Goal: Task Accomplishment & Management: Use online tool/utility

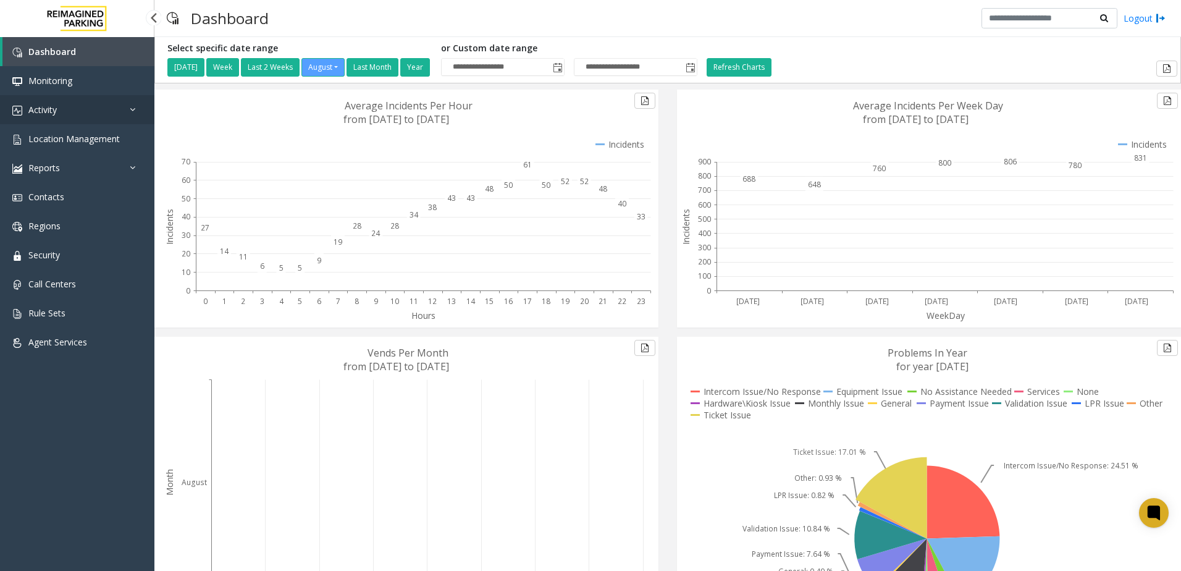
click at [119, 117] on link "Activity" at bounding box center [77, 109] width 154 height 29
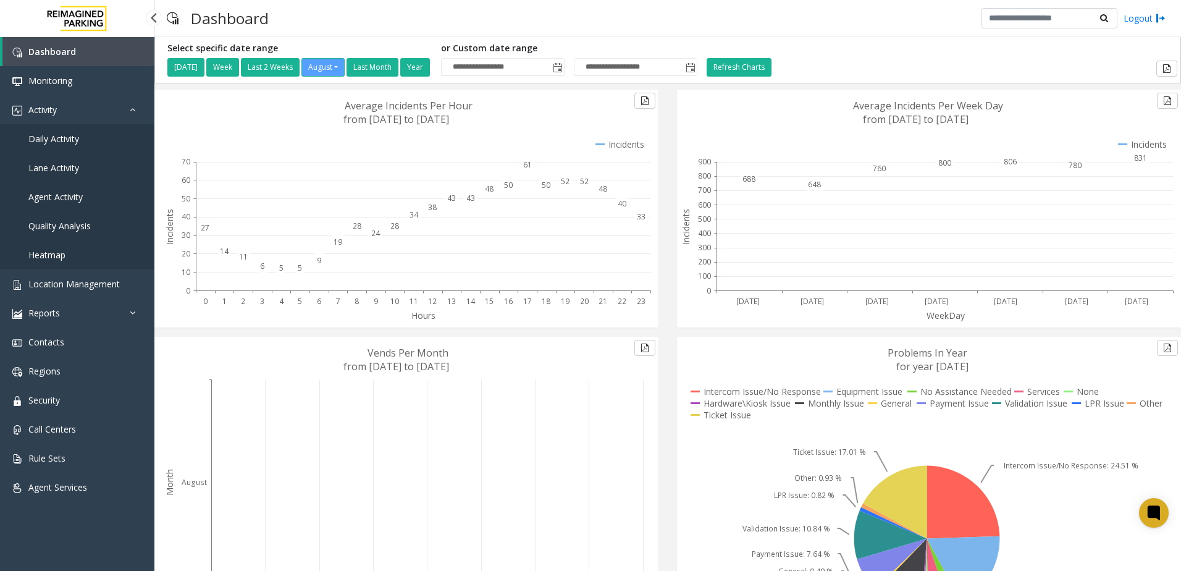
click at [87, 133] on link "Daily Activity" at bounding box center [77, 138] width 154 height 29
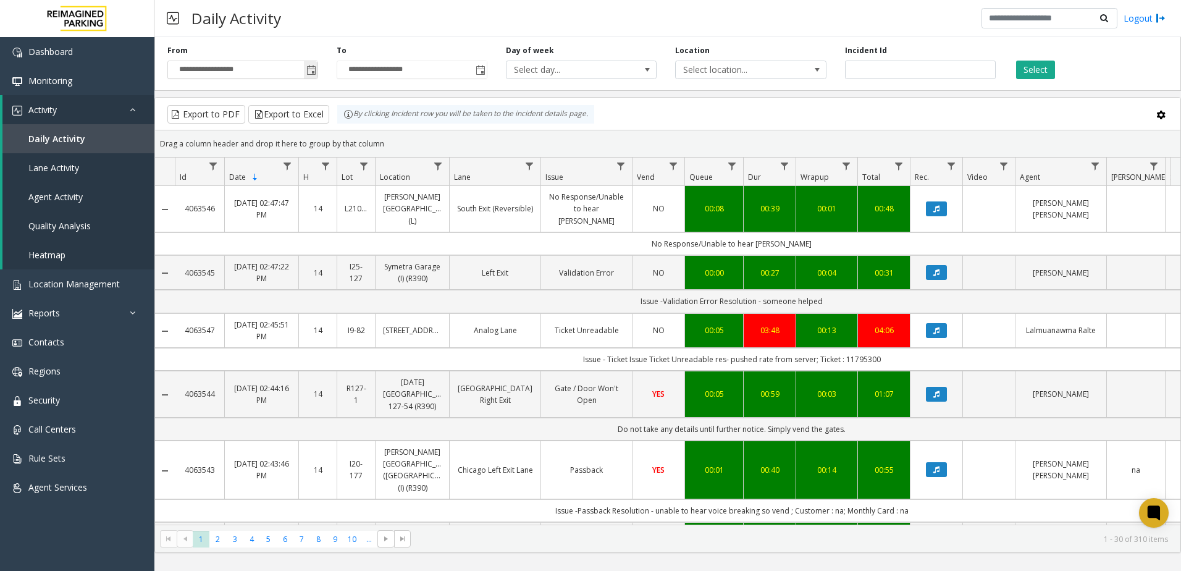
click at [318, 74] on span "**********" at bounding box center [242, 70] width 151 height 19
click at [314, 74] on span "Toggle popup" at bounding box center [311, 70] width 10 height 10
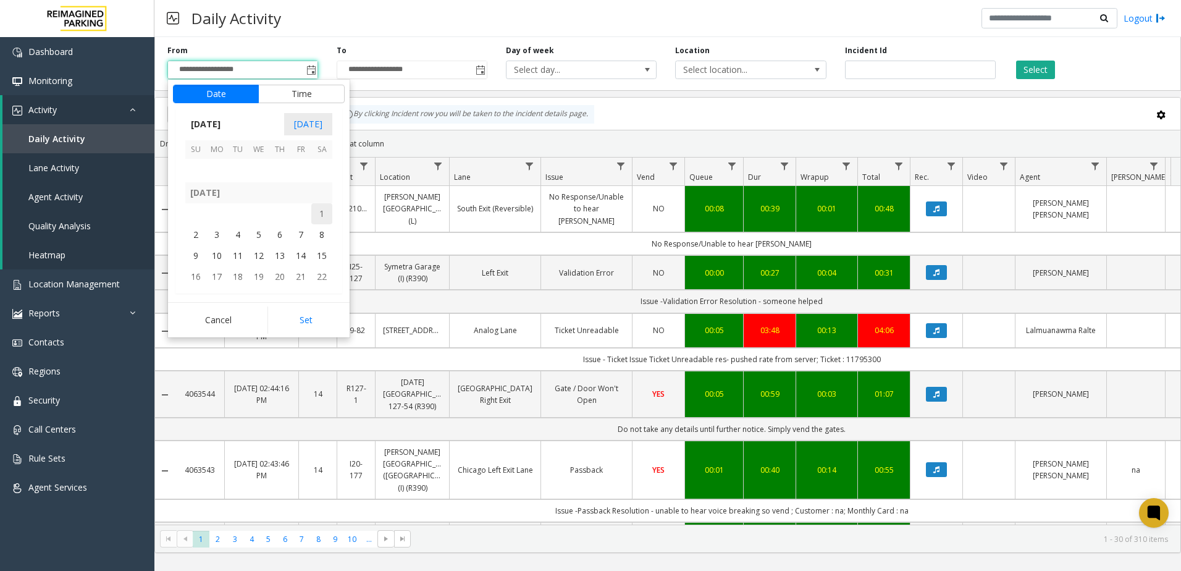
click at [314, 211] on span "1" at bounding box center [321, 213] width 21 height 21
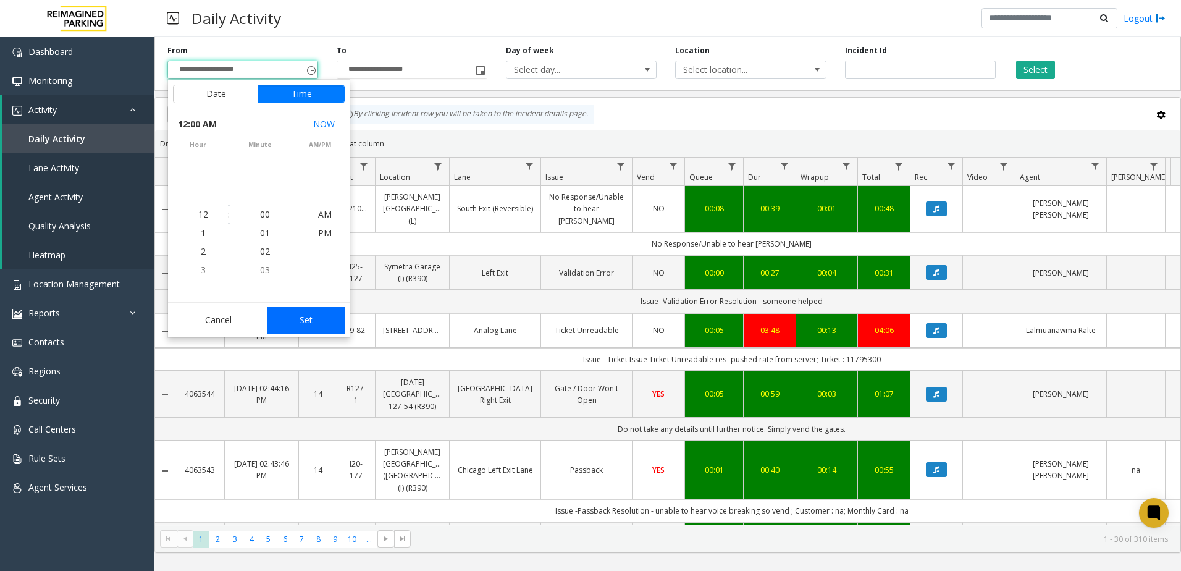
scroll to position [220604, 0]
click at [310, 325] on button "Set" at bounding box center [306, 319] width 78 height 27
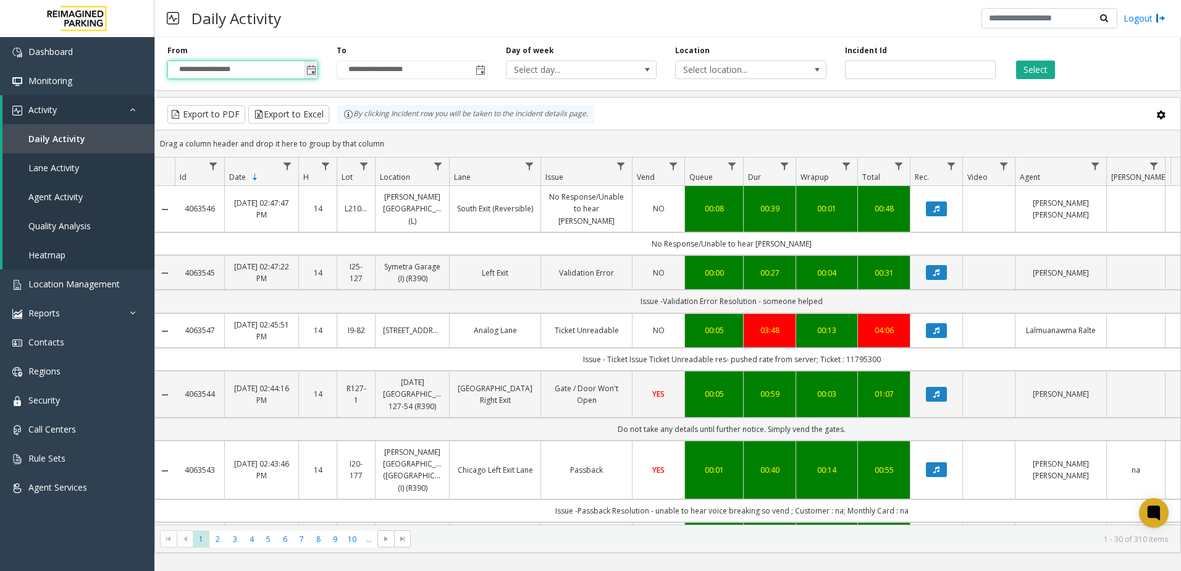
click at [312, 70] on span "Toggle popup" at bounding box center [311, 70] width 10 height 10
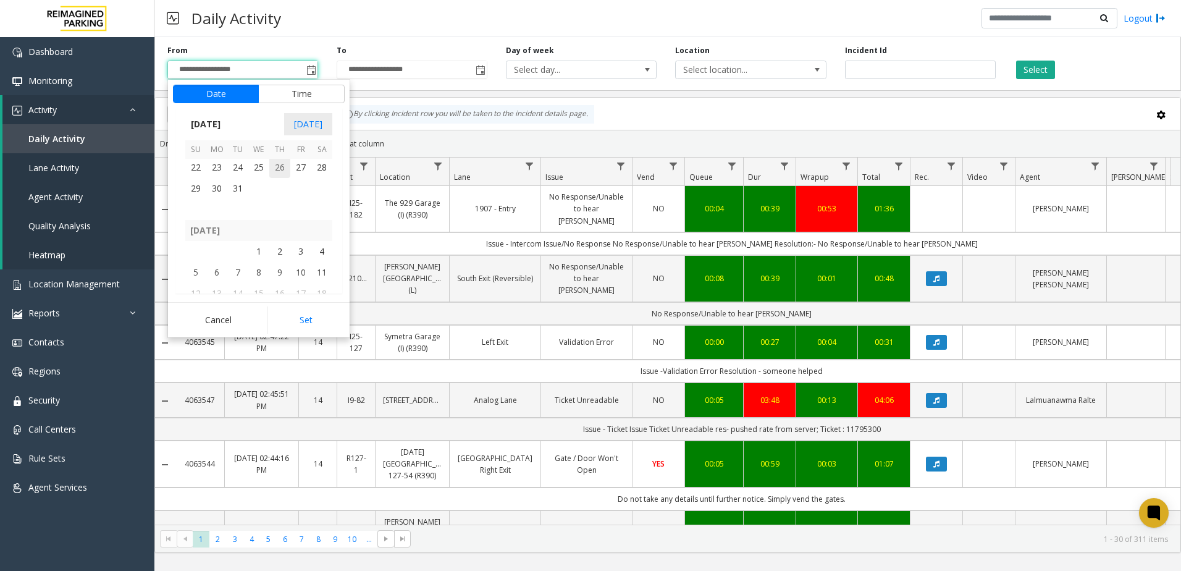
scroll to position [220374, 0]
click at [254, 248] on span "1" at bounding box center [258, 251] width 21 height 21
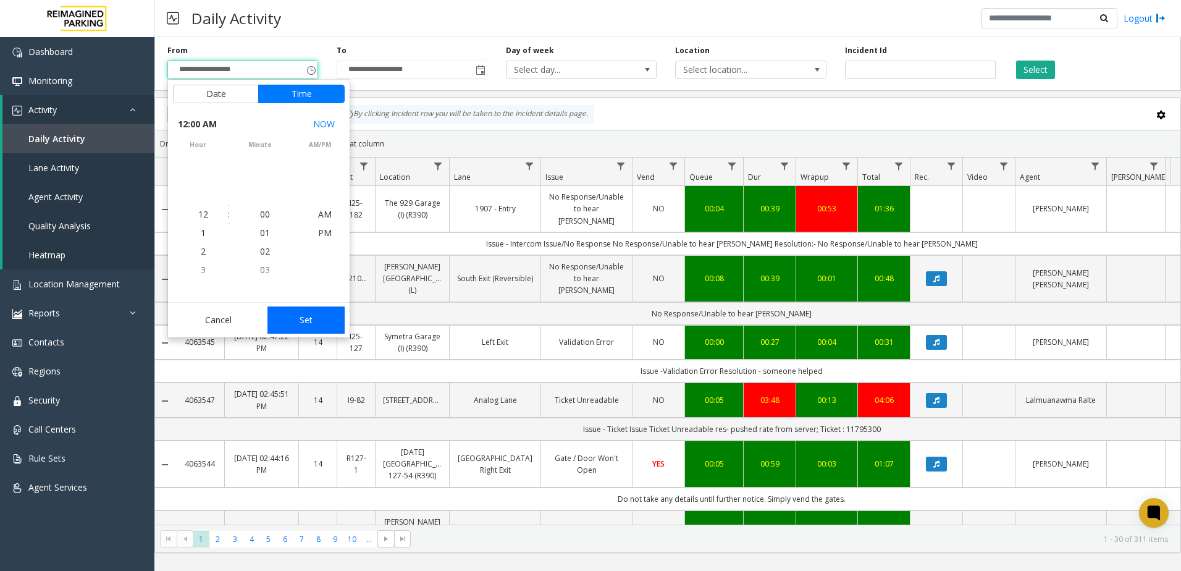
scroll to position [220457, 0]
click at [319, 320] on button "Set" at bounding box center [306, 319] width 78 height 27
type input "**********"
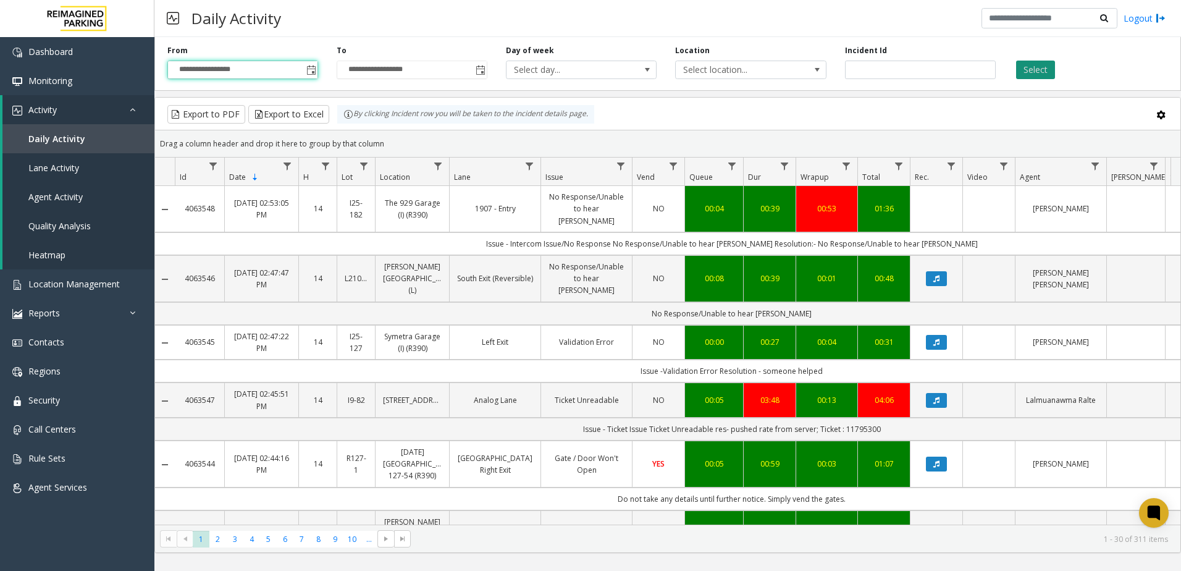
click at [1033, 66] on button "Select" at bounding box center [1035, 70] width 39 height 19
click at [306, 115] on button "Export to Excel" at bounding box center [288, 114] width 81 height 19
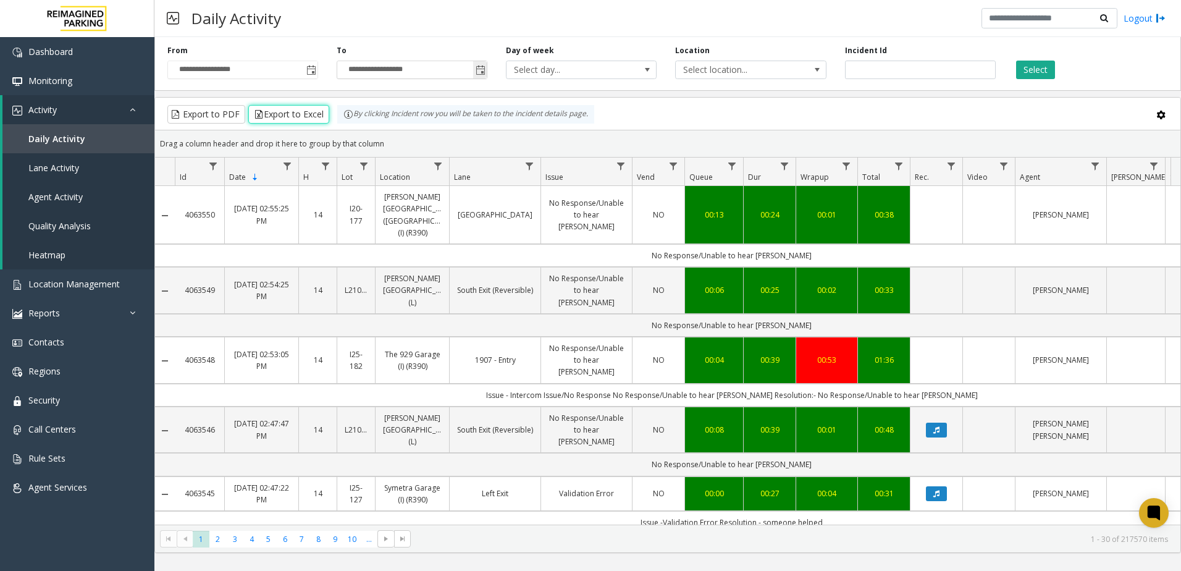
click at [398, 72] on input "**********" at bounding box center [411, 69] width 149 height 17
click at [403, 72] on input "**********" at bounding box center [411, 69] width 149 height 17
click at [487, 73] on div "**********" at bounding box center [411, 62] width 169 height 34
click at [483, 71] on span "Toggle popup" at bounding box center [480, 70] width 10 height 10
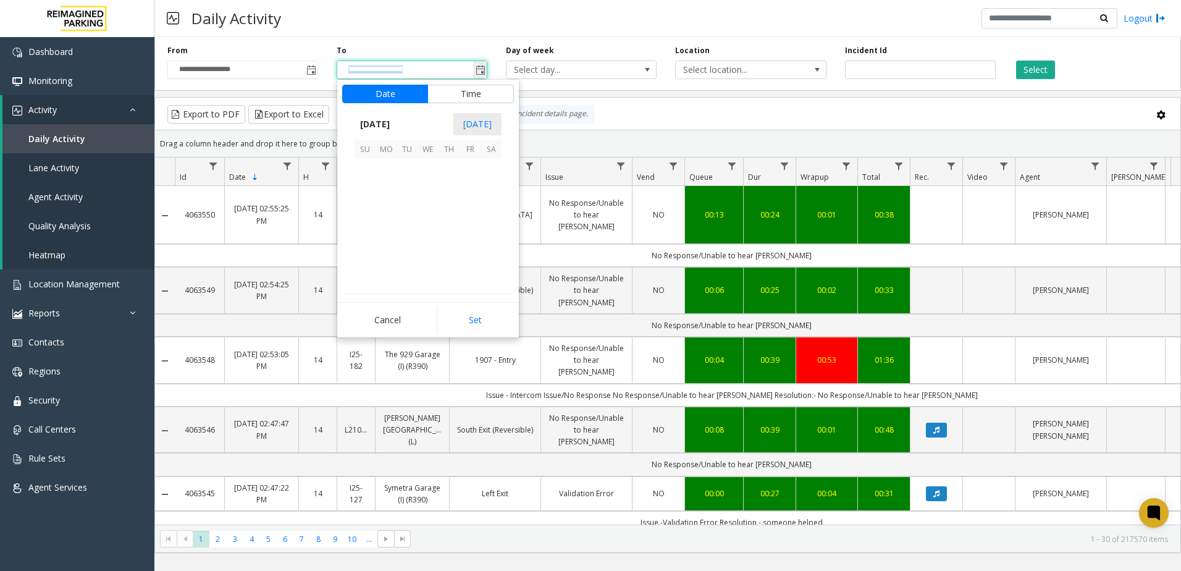
scroll to position [19, 0]
click at [368, 261] on span "24" at bounding box center [364, 253] width 21 height 21
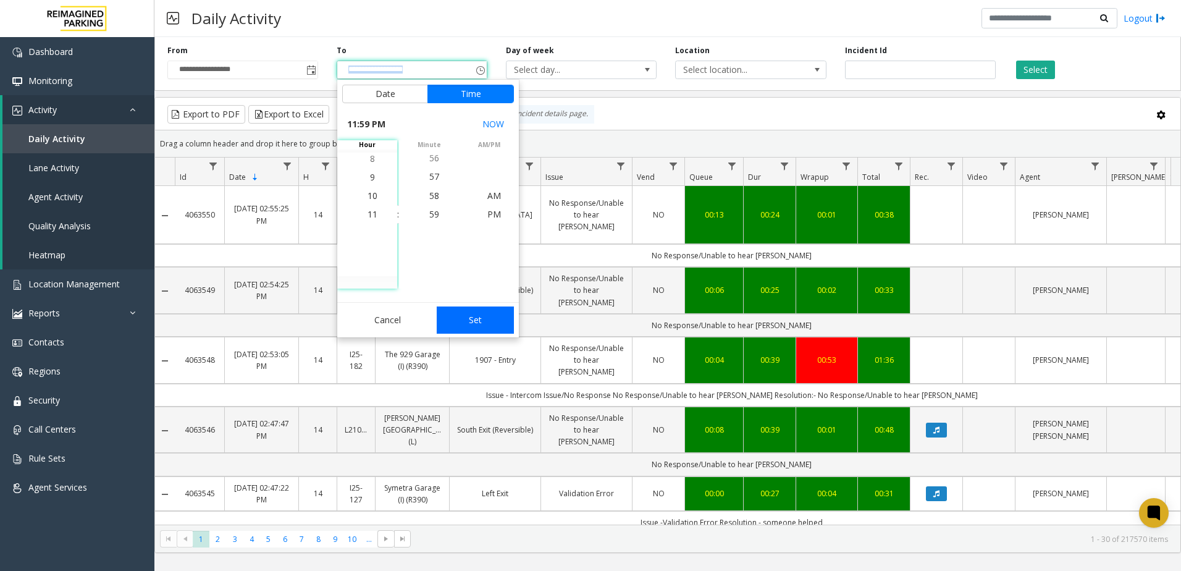
click at [496, 329] on button "Set" at bounding box center [476, 319] width 78 height 27
type input "**********"
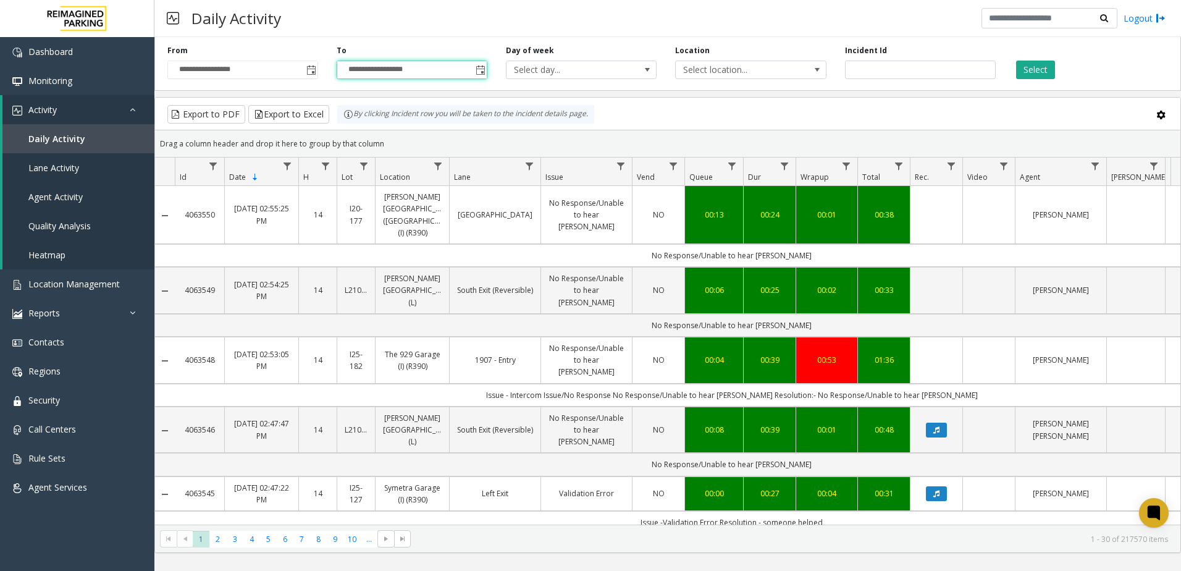
click at [1036, 54] on div "Select" at bounding box center [1089, 62] width 169 height 34
click at [1036, 71] on button "Select" at bounding box center [1035, 70] width 39 height 19
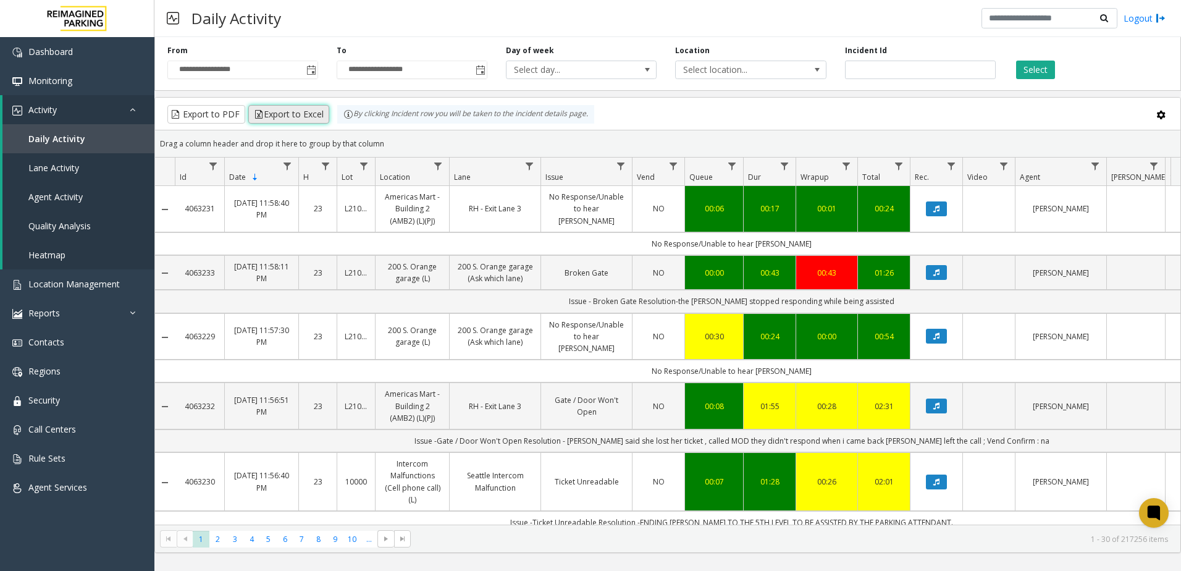
click at [316, 120] on button "Export to Excel" at bounding box center [288, 114] width 81 height 19
click at [596, 127] on kendo-grid-toolbar "Export to PDF Export to Excel By clicking Incident row you will be taken to the…" at bounding box center [667, 114] width 1025 height 33
click at [314, 67] on span "Toggle popup" at bounding box center [311, 70] width 10 height 10
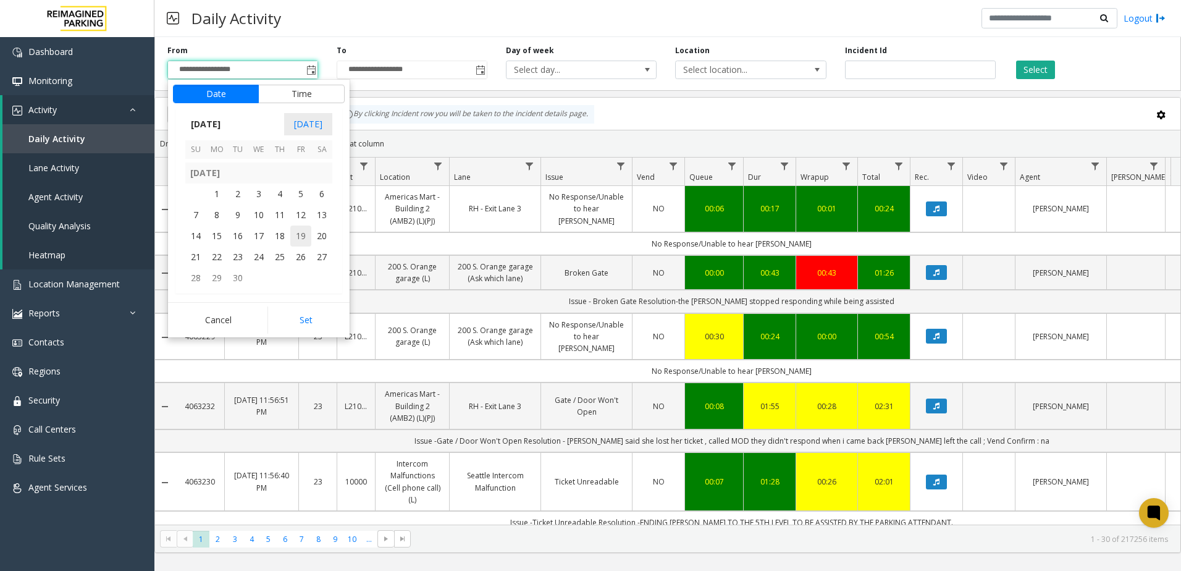
scroll to position [221671, 0]
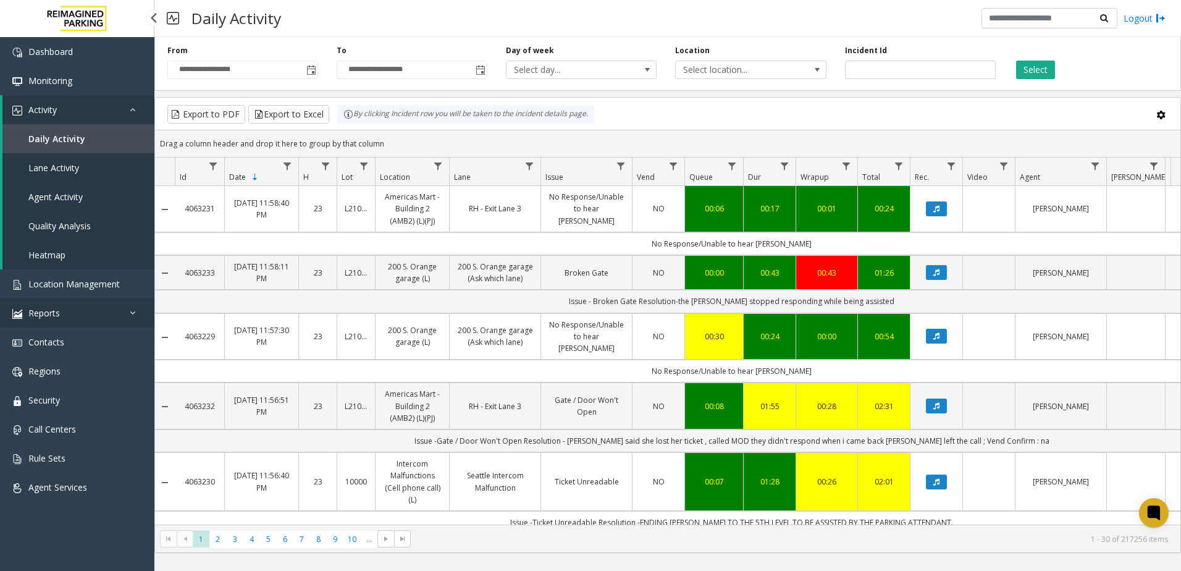
click at [82, 309] on link "Reports" at bounding box center [77, 312] width 154 height 29
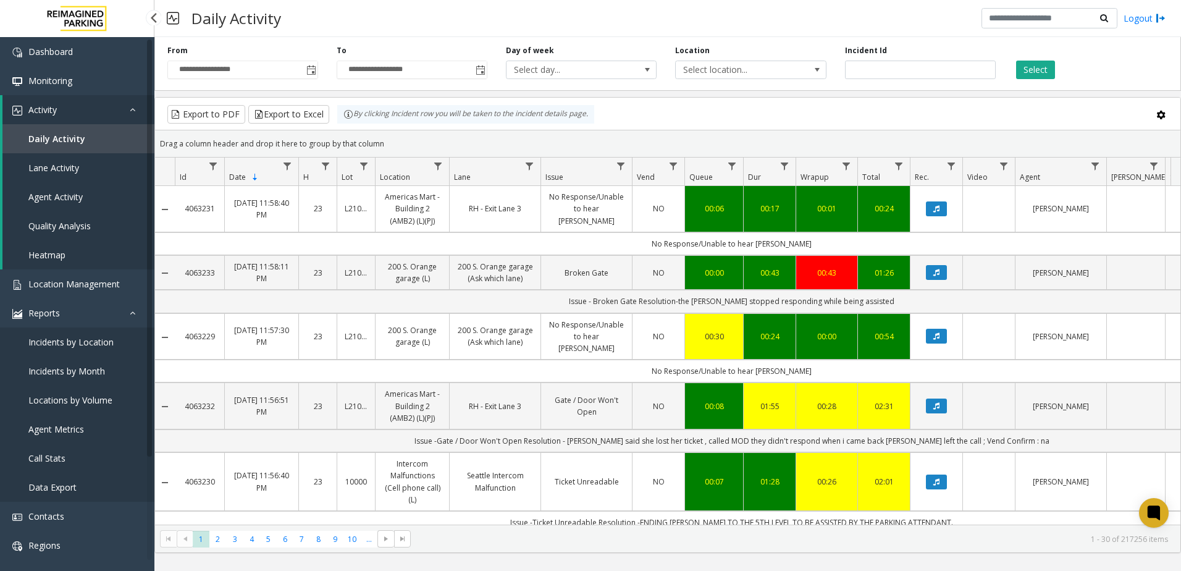
click at [59, 458] on span "Call Stats" at bounding box center [46, 458] width 37 height 12
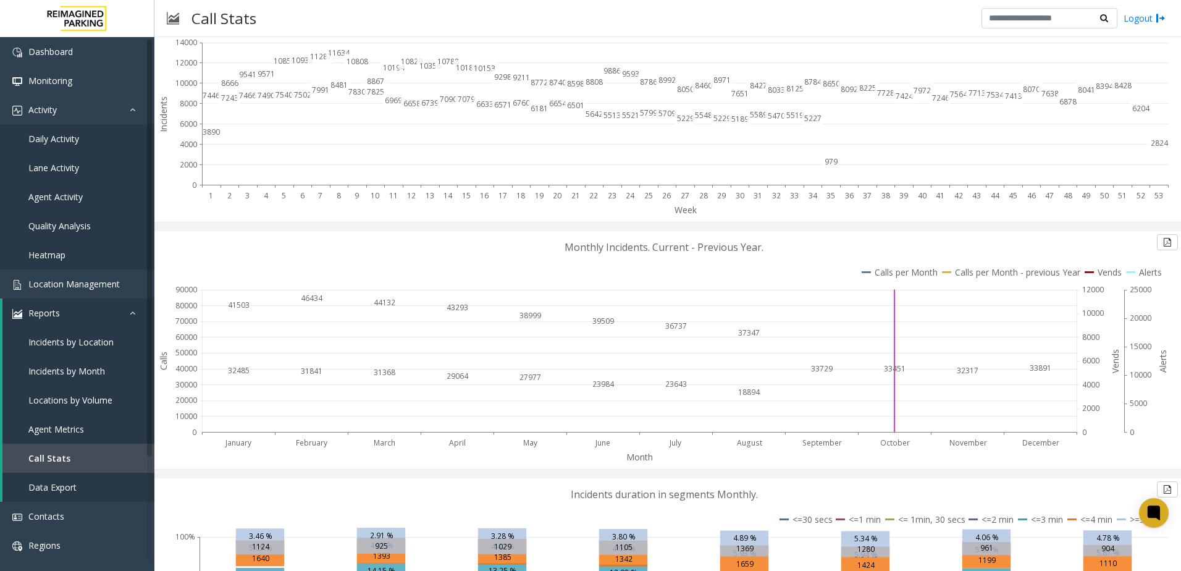
scroll to position [926, 0]
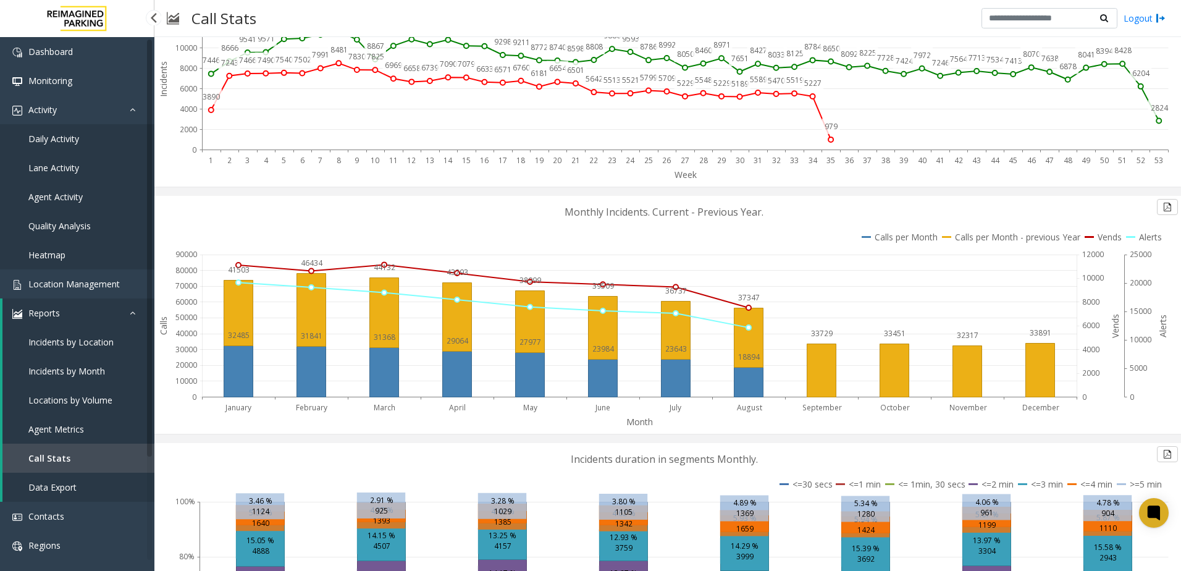
click at [69, 401] on span "Locations by Volume" at bounding box center [70, 400] width 84 height 12
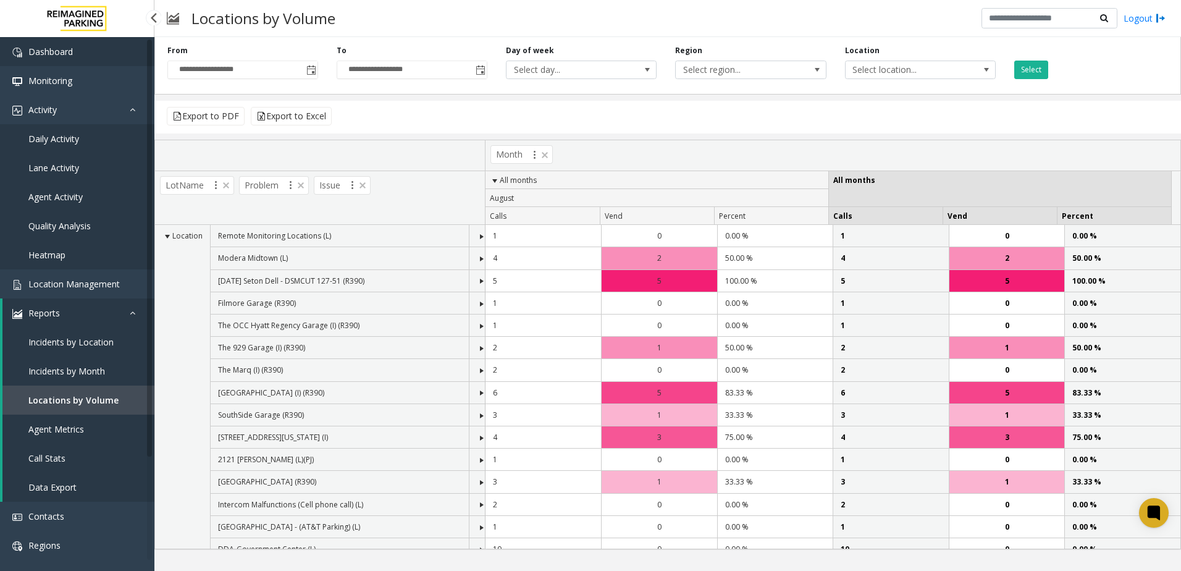
click at [118, 40] on link "Dashboard" at bounding box center [77, 51] width 154 height 29
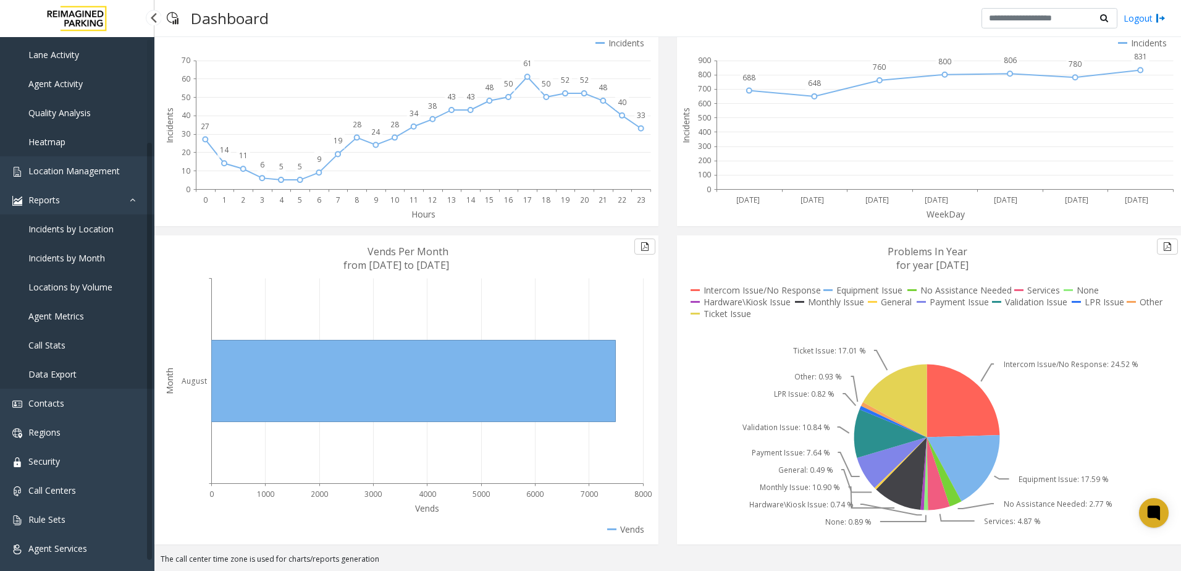
scroll to position [123, 0]
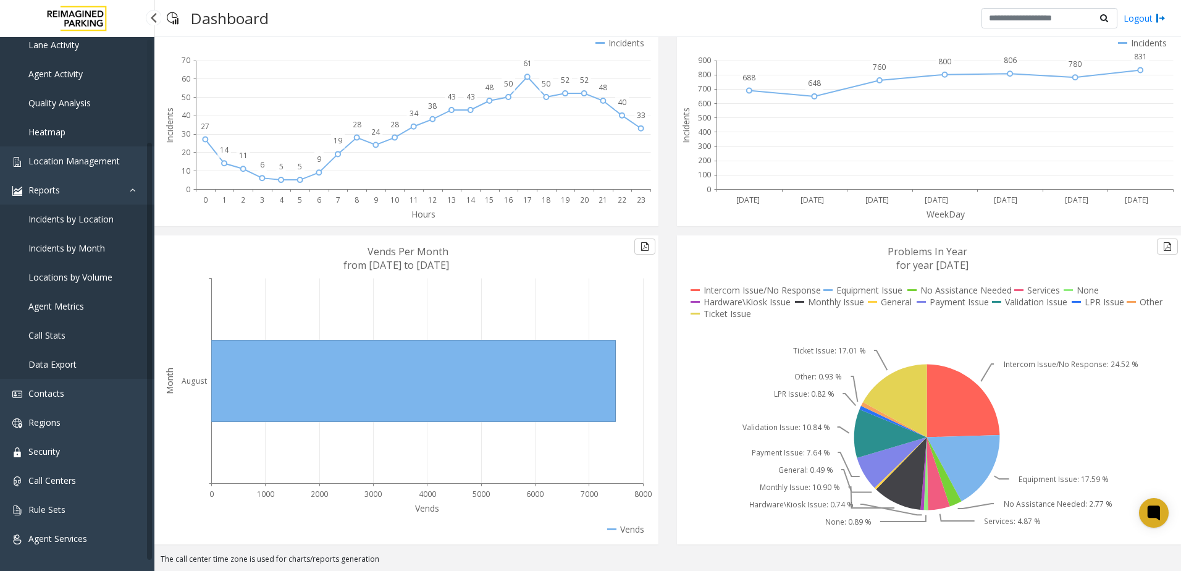
click at [48, 326] on link "Call Stats" at bounding box center [77, 334] width 154 height 29
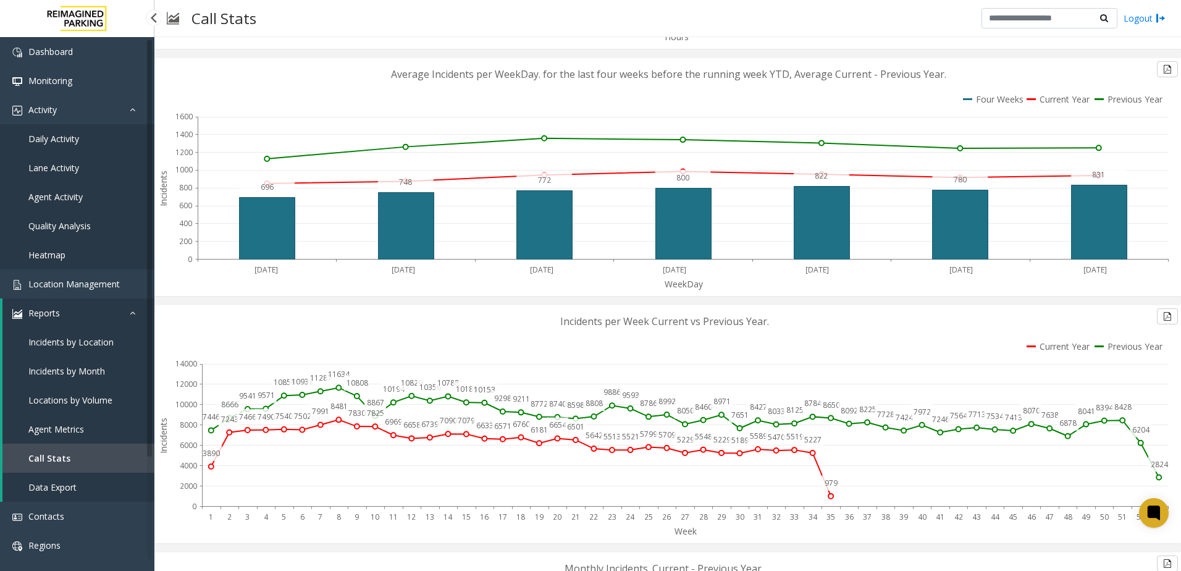
click at [51, 249] on span "Heatmap" at bounding box center [46, 255] width 37 height 12
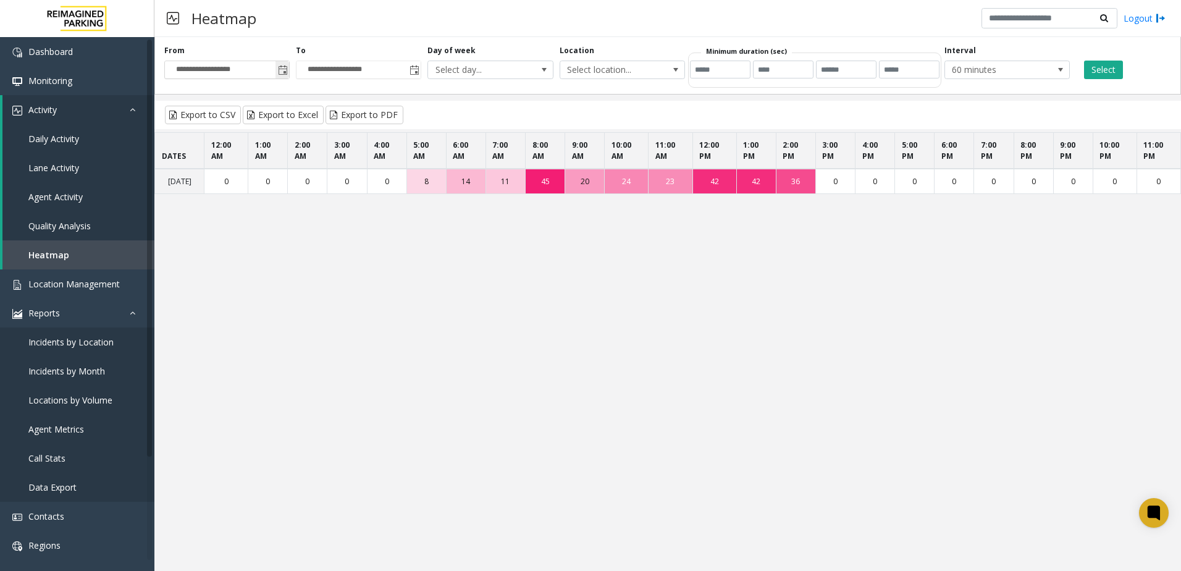
click at [278, 78] on span "Toggle popup" at bounding box center [282, 70] width 14 height 20
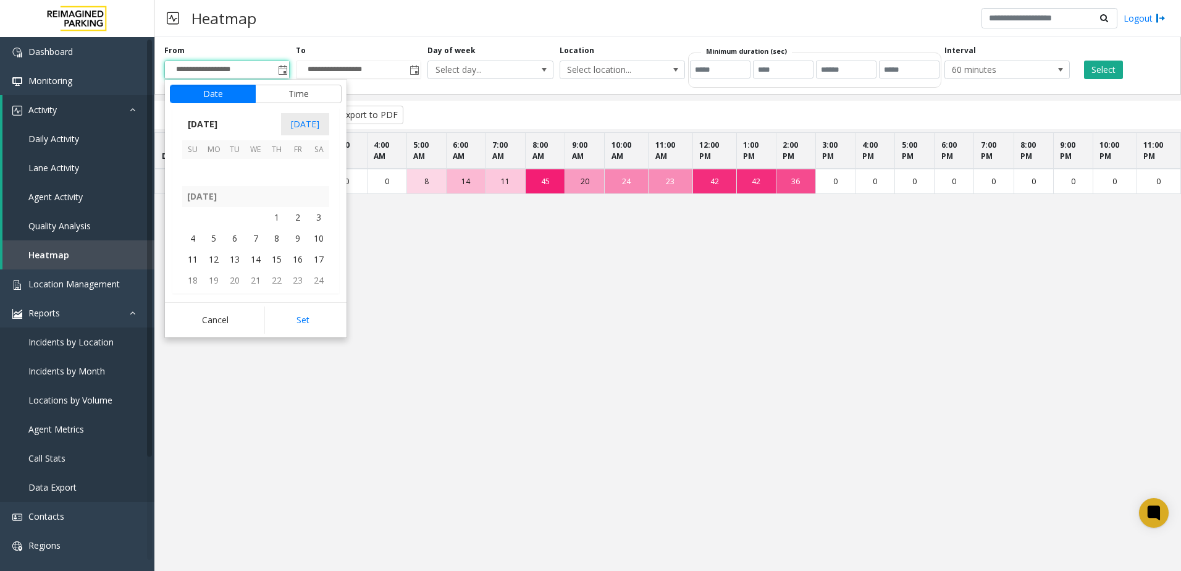
scroll to position [220992, 0]
click at [280, 211] on th "[DATE]" at bounding box center [255, 201] width 147 height 21
click at [278, 221] on span "1" at bounding box center [276, 222] width 21 height 21
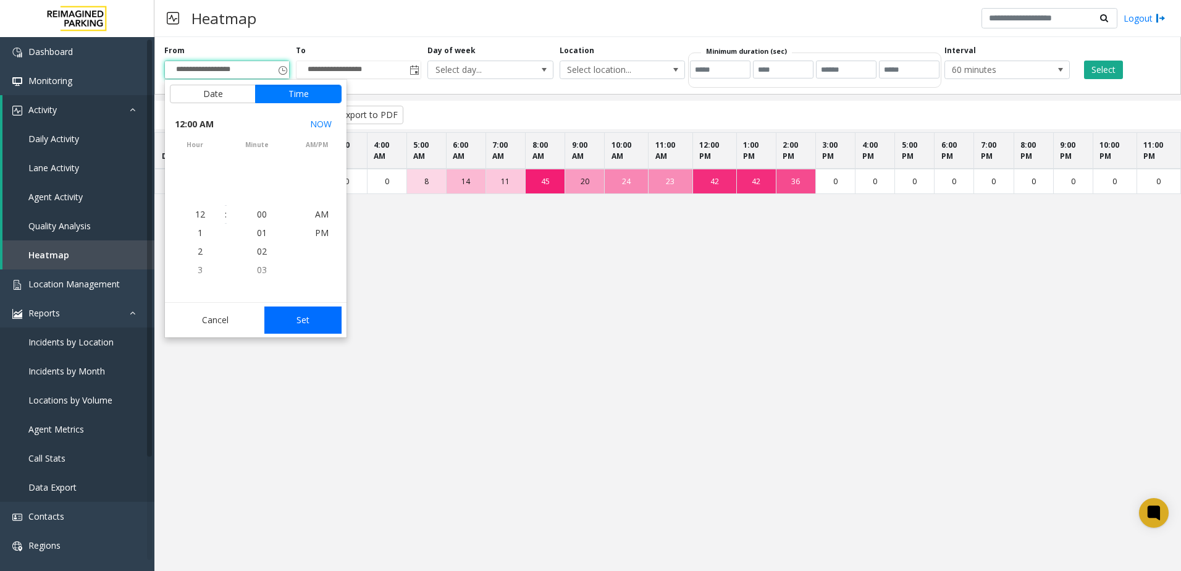
scroll to position [221045, 0]
click at [296, 314] on button "Set" at bounding box center [303, 319] width 78 height 27
type input "**********"
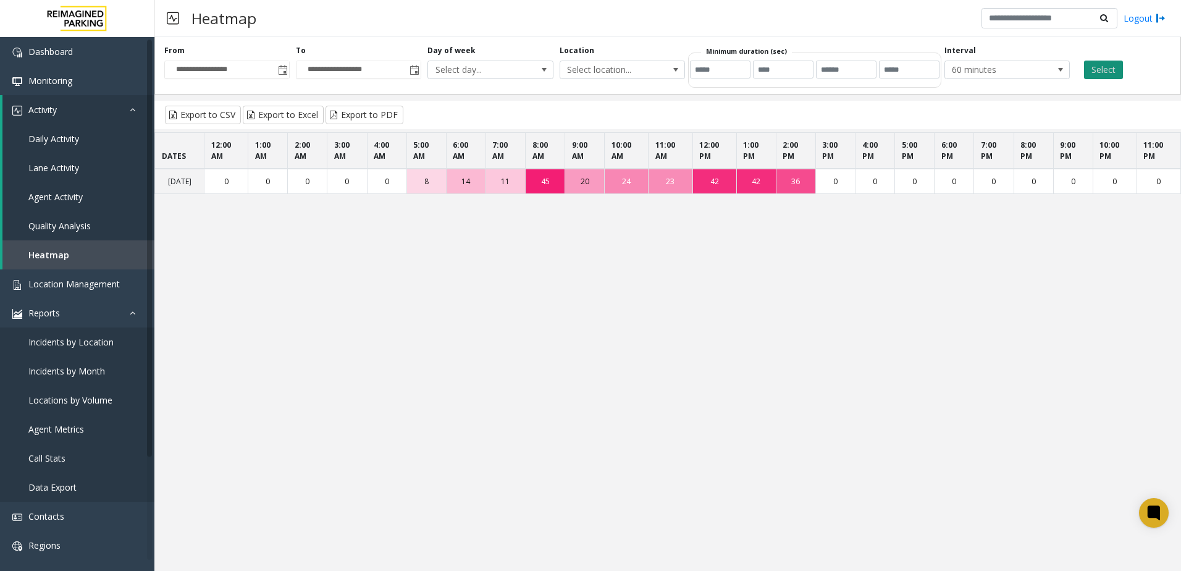
click at [1105, 73] on button "Select" at bounding box center [1103, 70] width 39 height 19
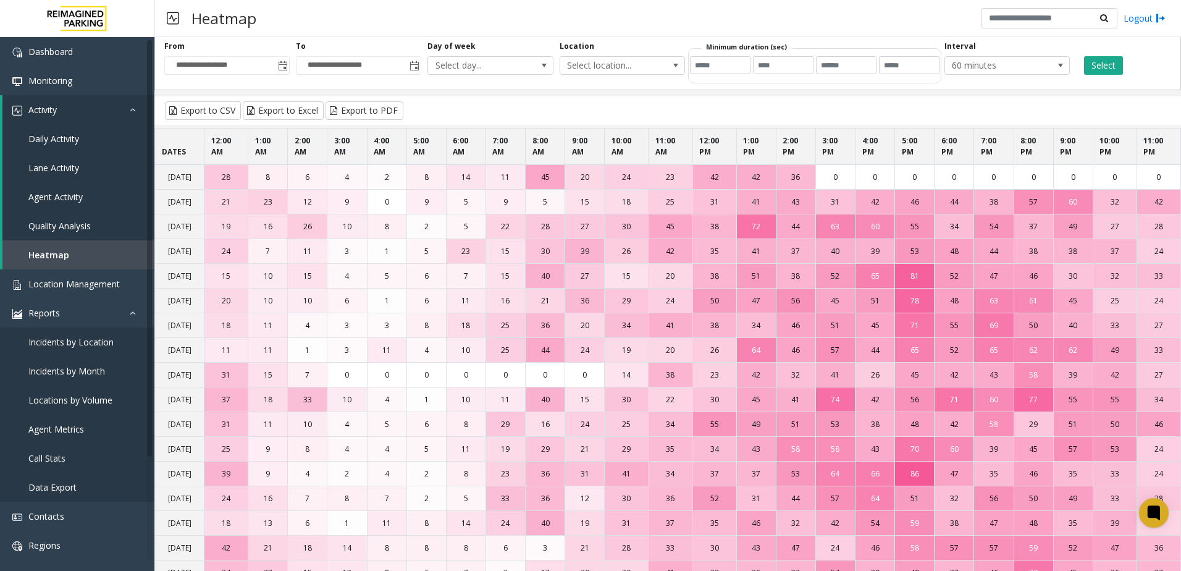
scroll to position [0, 0]
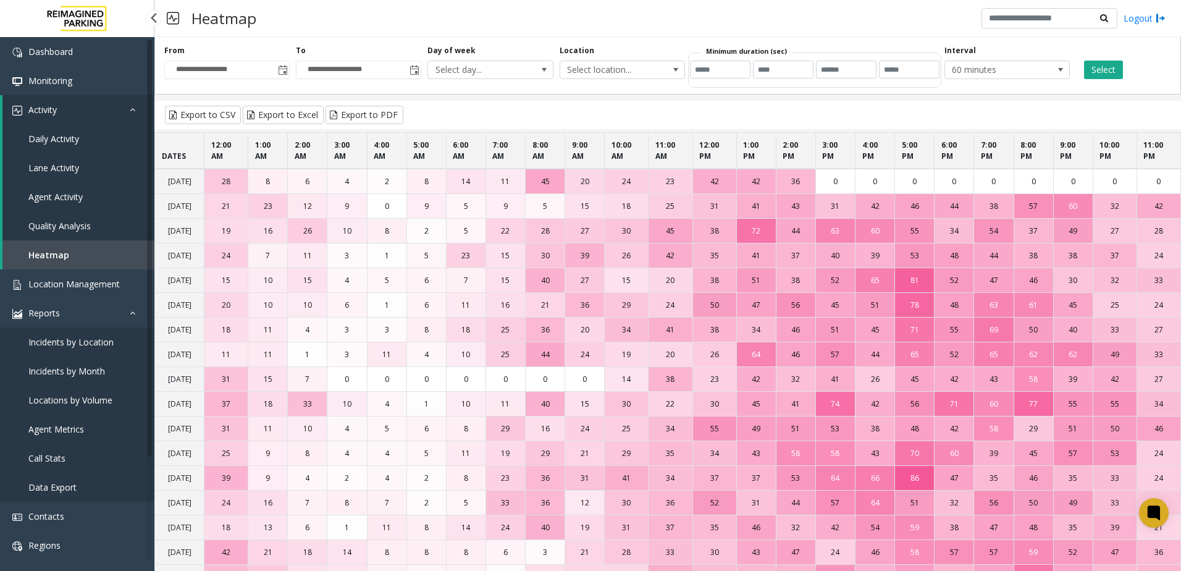
click at [85, 140] on link "Daily Activity" at bounding box center [78, 138] width 152 height 29
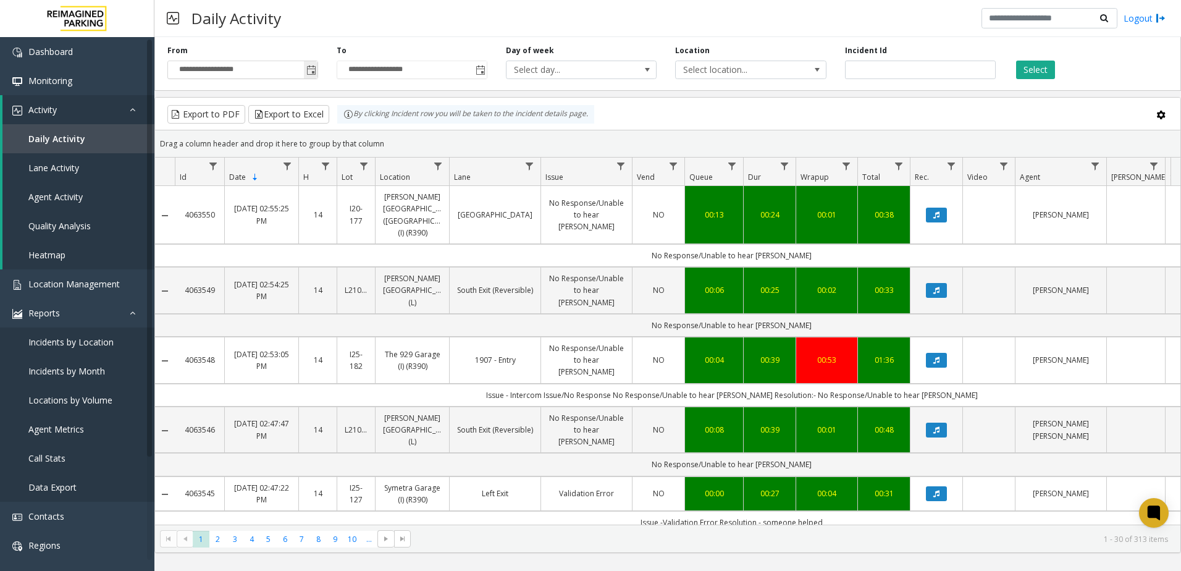
click at [317, 74] on span "Toggle popup" at bounding box center [311, 70] width 14 height 20
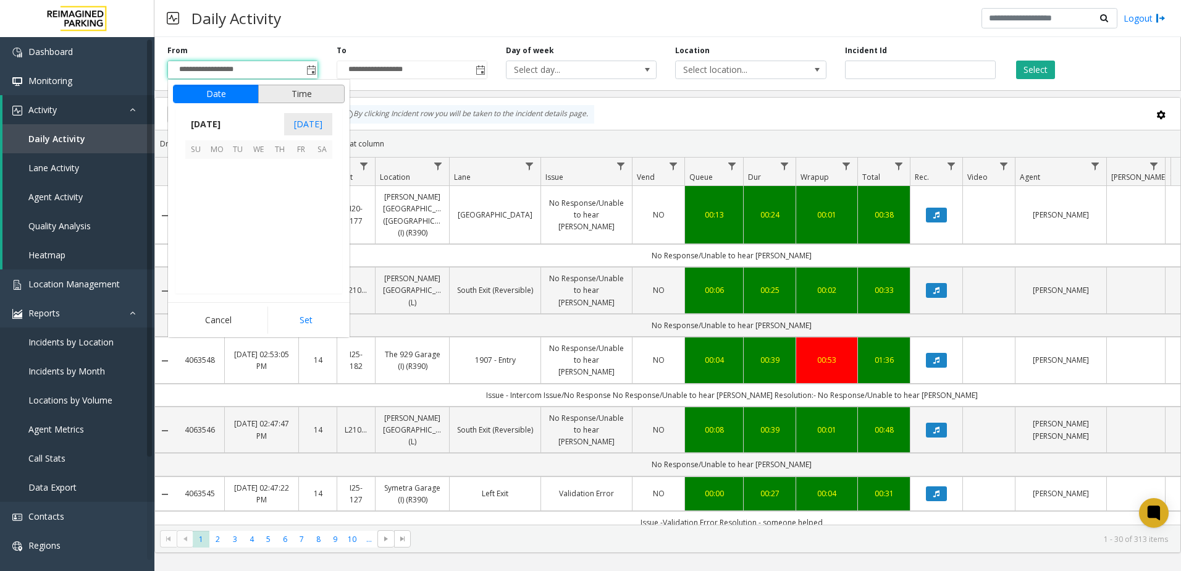
scroll to position [221486, 0]
click at [231, 199] on span "1" at bounding box center [237, 198] width 21 height 21
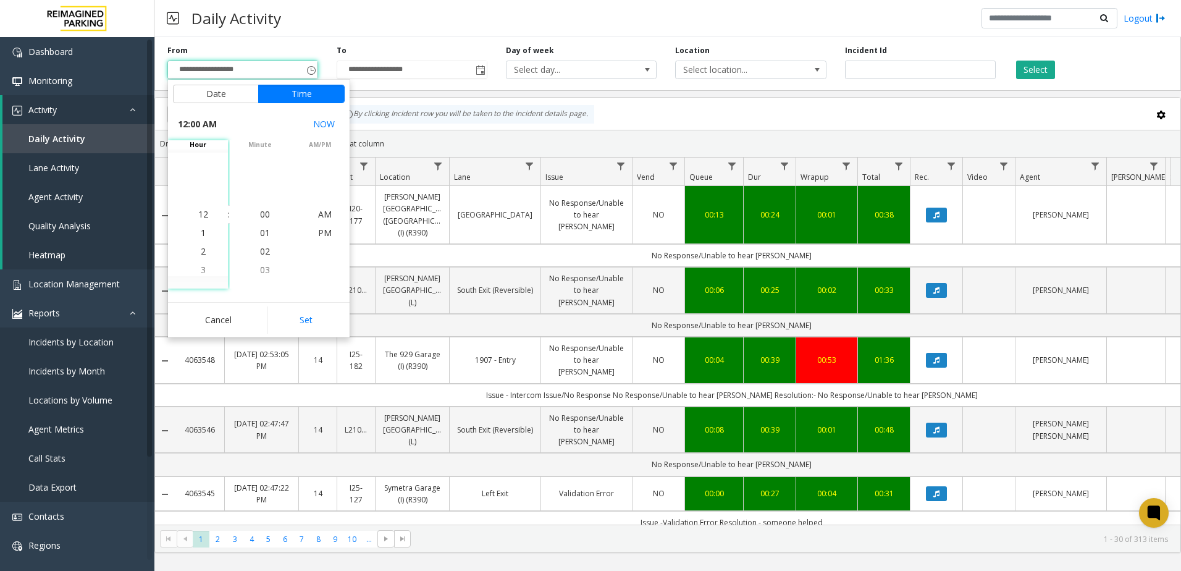
scroll to position [220898, 0]
click at [314, 311] on button "Set" at bounding box center [306, 319] width 78 height 27
type input "**********"
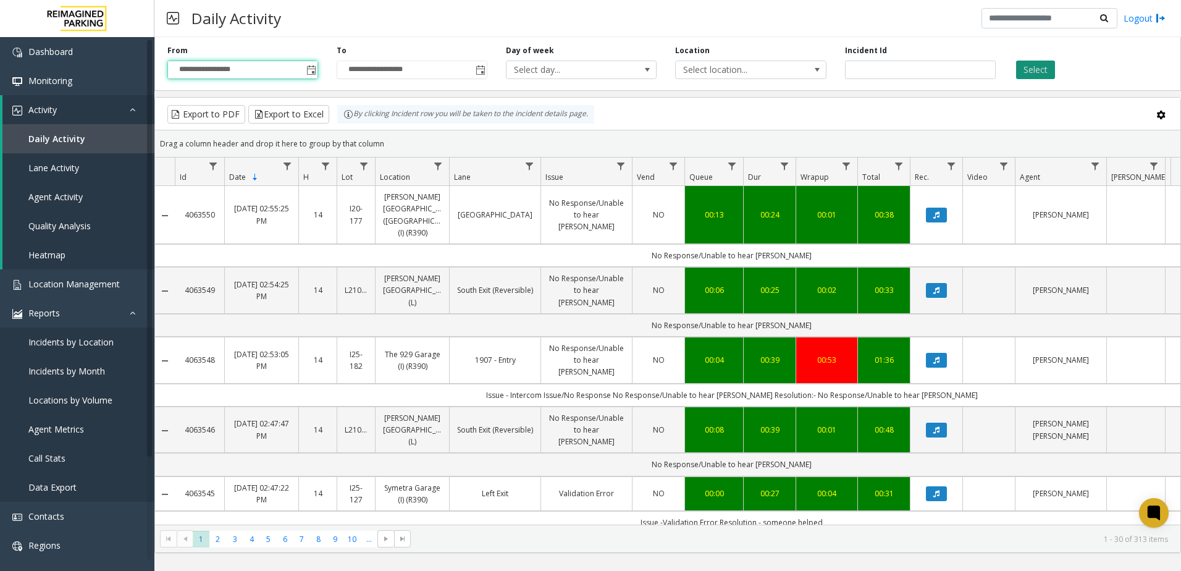
click at [1042, 75] on button "Select" at bounding box center [1035, 70] width 39 height 19
click at [303, 112] on button "Export to Excel" at bounding box center [288, 114] width 81 height 19
